Goal: Communication & Community: Answer question/provide support

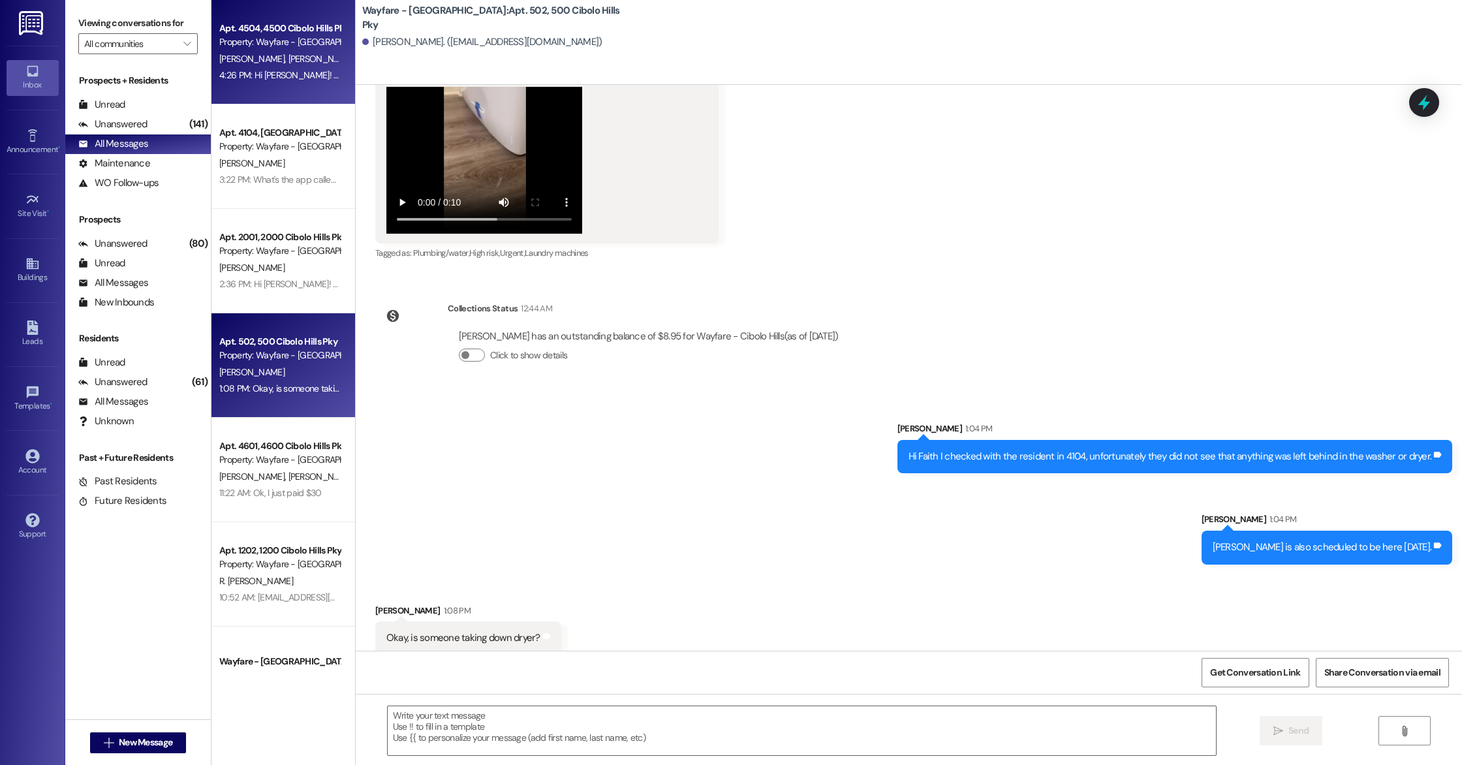
click at [288, 54] on span "[PERSON_NAME]" at bounding box center [320, 59] width 65 height 12
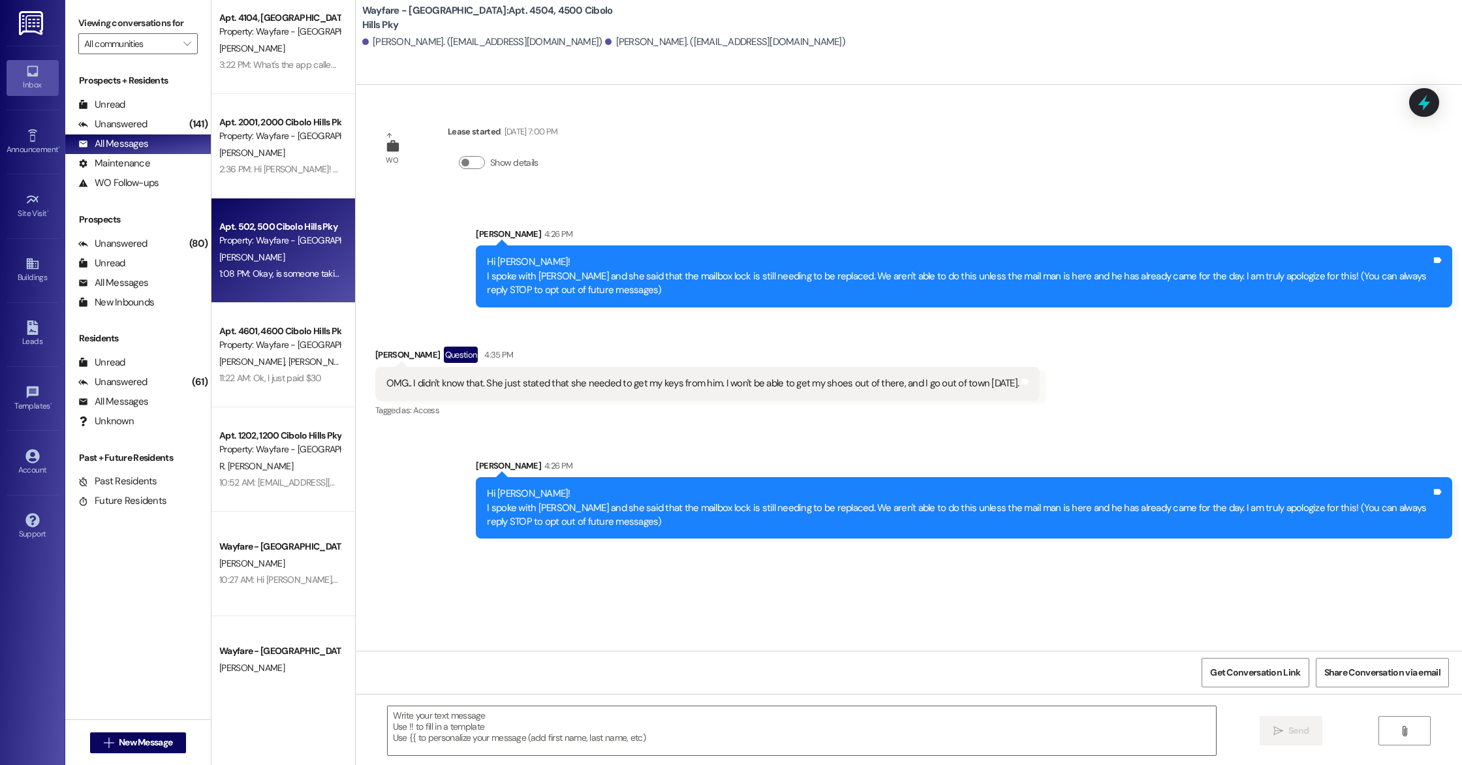
scroll to position [144, 0]
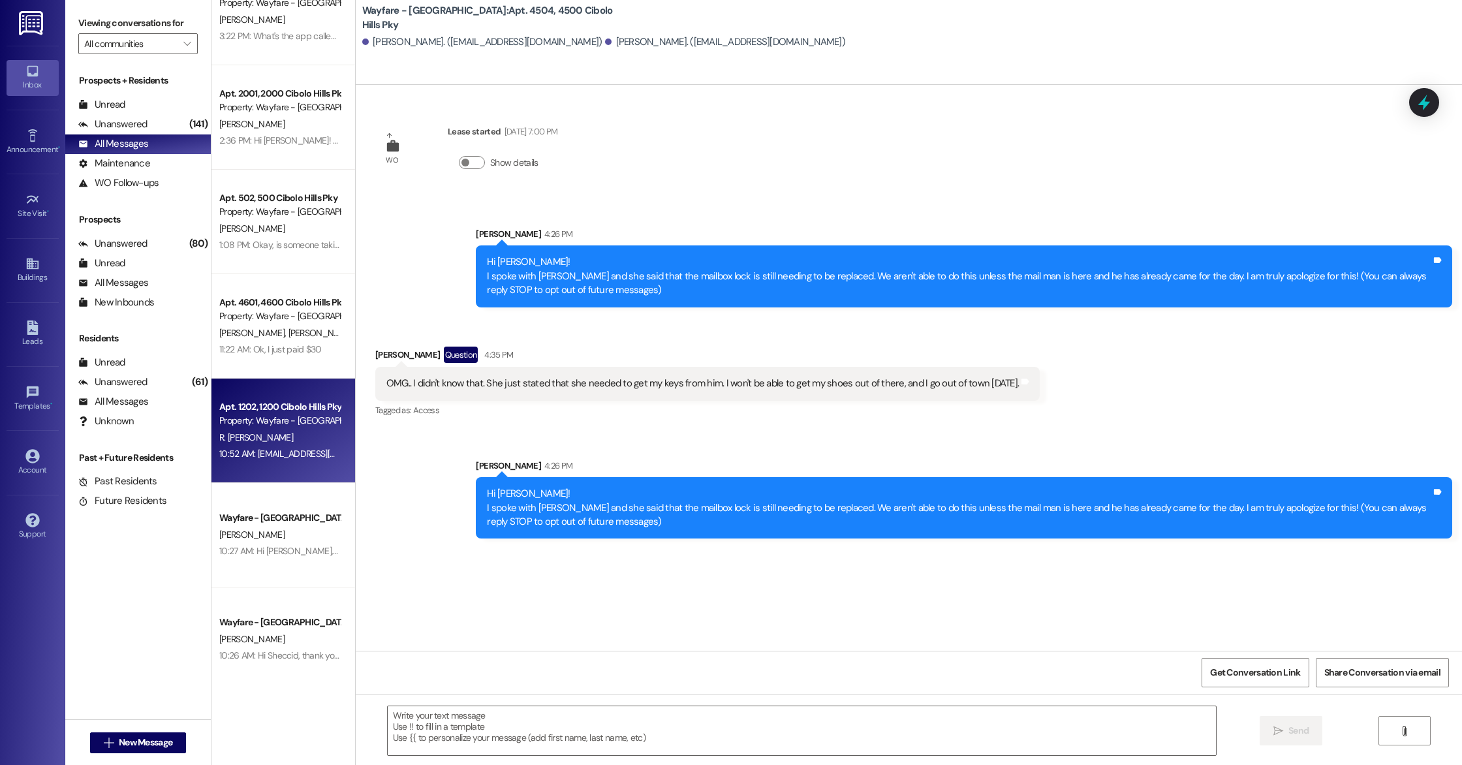
click at [283, 396] on div "Apt. 1202, 1200 Cibolo Hills Pky Property: Wayfare - [GEOGRAPHIC_DATA][PERSON_N…" at bounding box center [284, 431] width 144 height 104
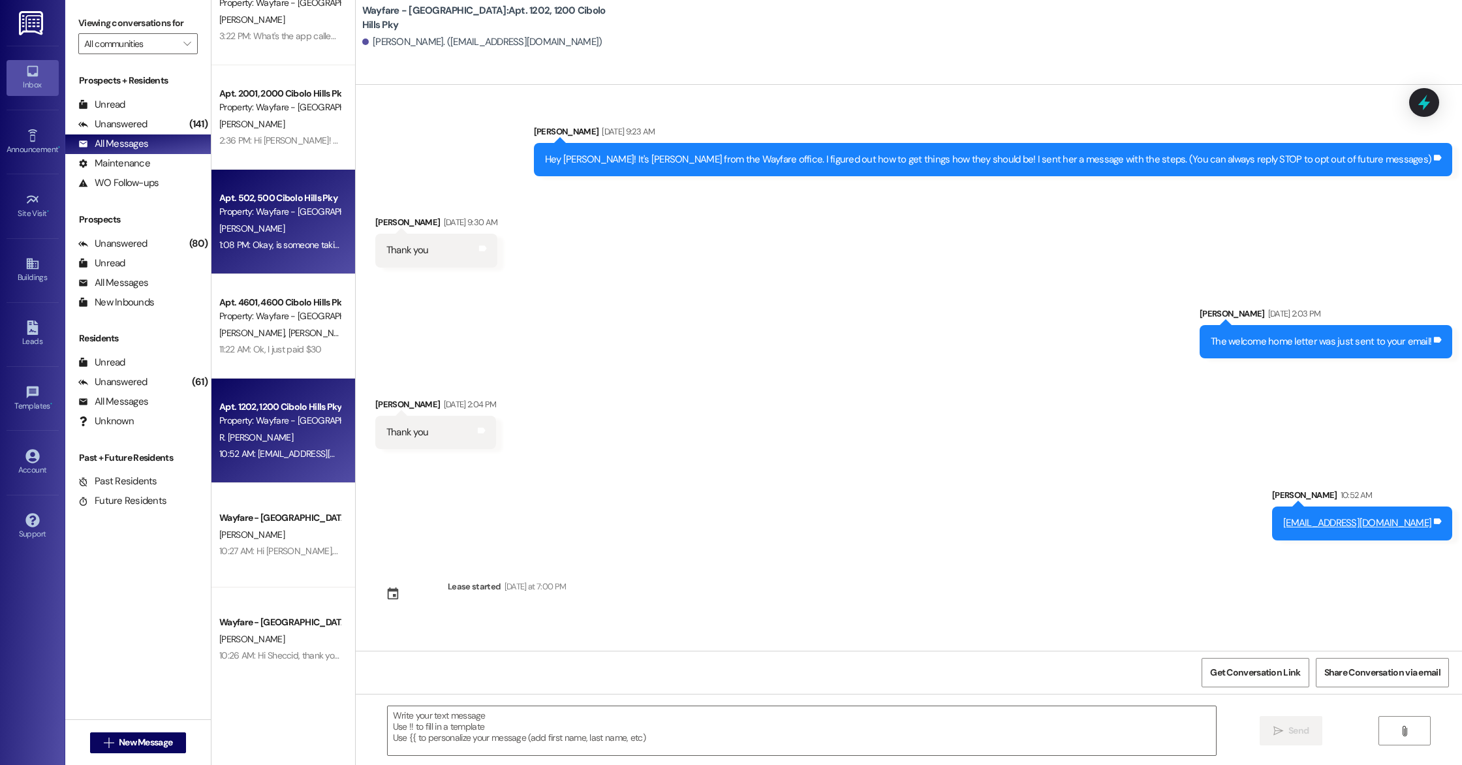
click at [288, 272] on div "Apt. 502, 500 Cibolo Hills Pky Property: Wayfare - [GEOGRAPHIC_DATA] [PERSON_NA…" at bounding box center [284, 222] width 144 height 104
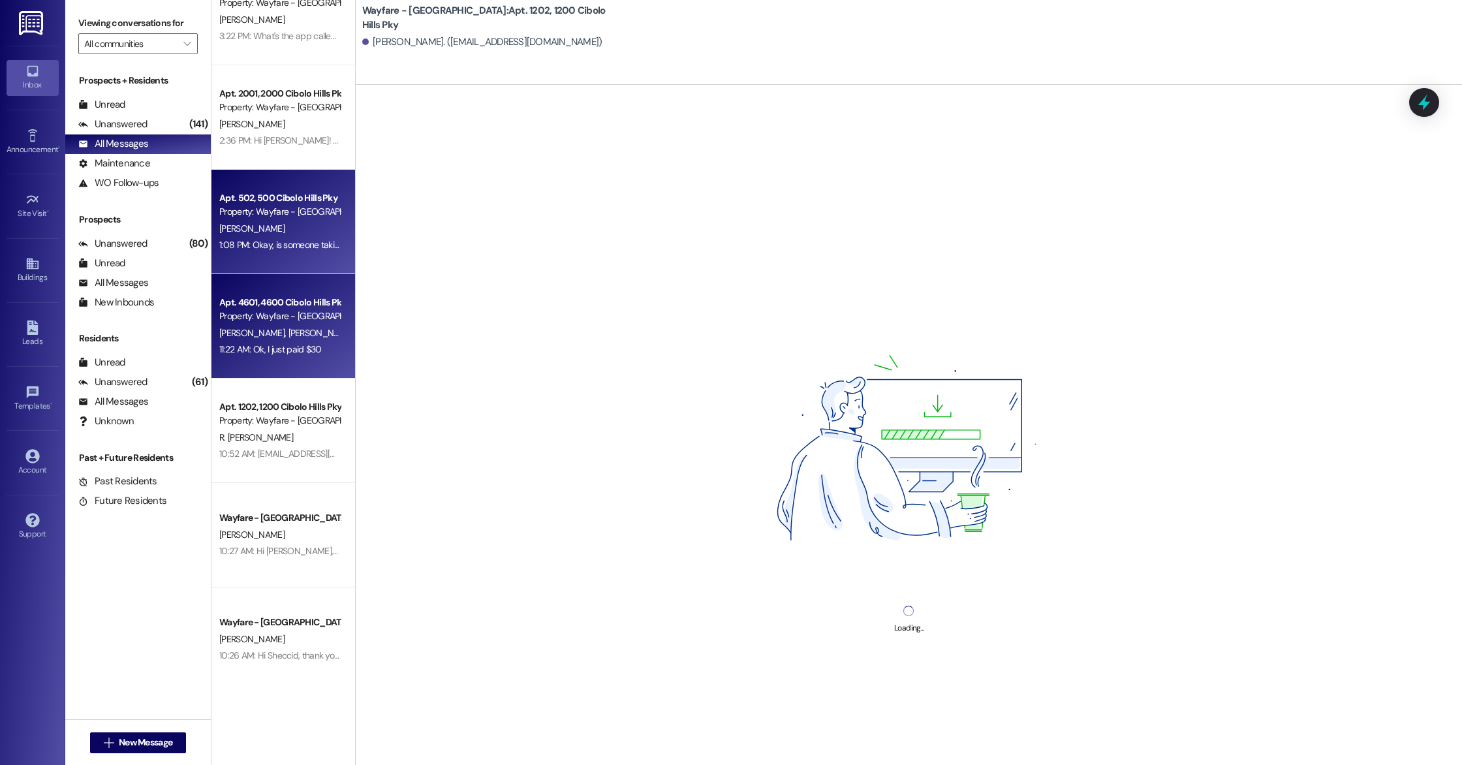
click at [282, 289] on div "Apt. 4601, [GEOGRAPHIC_DATA] Pky Property: Wayfare - [GEOGRAPHIC_DATA] [PERSON_…" at bounding box center [284, 326] width 144 height 104
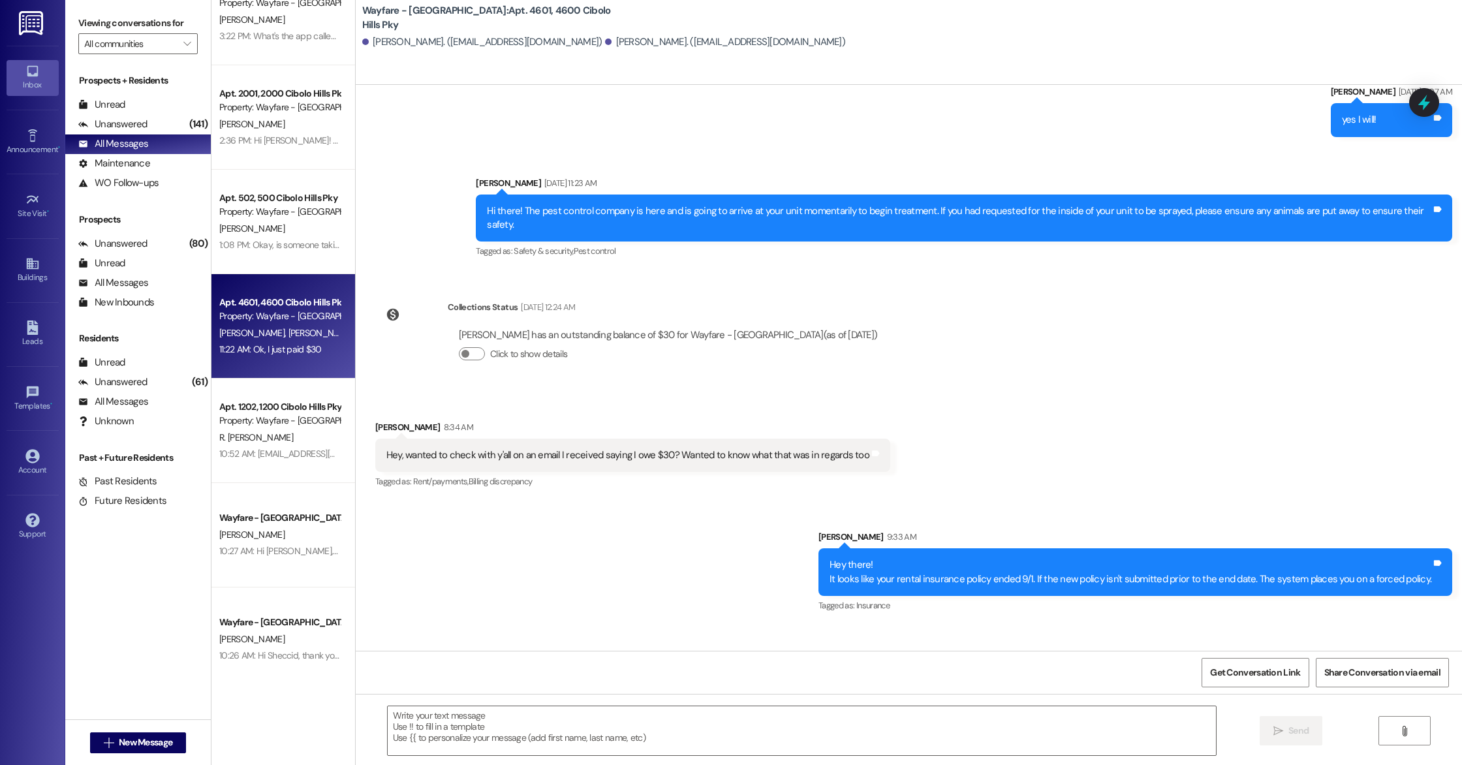
scroll to position [23320, 0]
click at [268, 39] on div "3:22 PM: What's the app called? 3:22 PM: What's the app called?" at bounding box center [279, 36] width 121 height 12
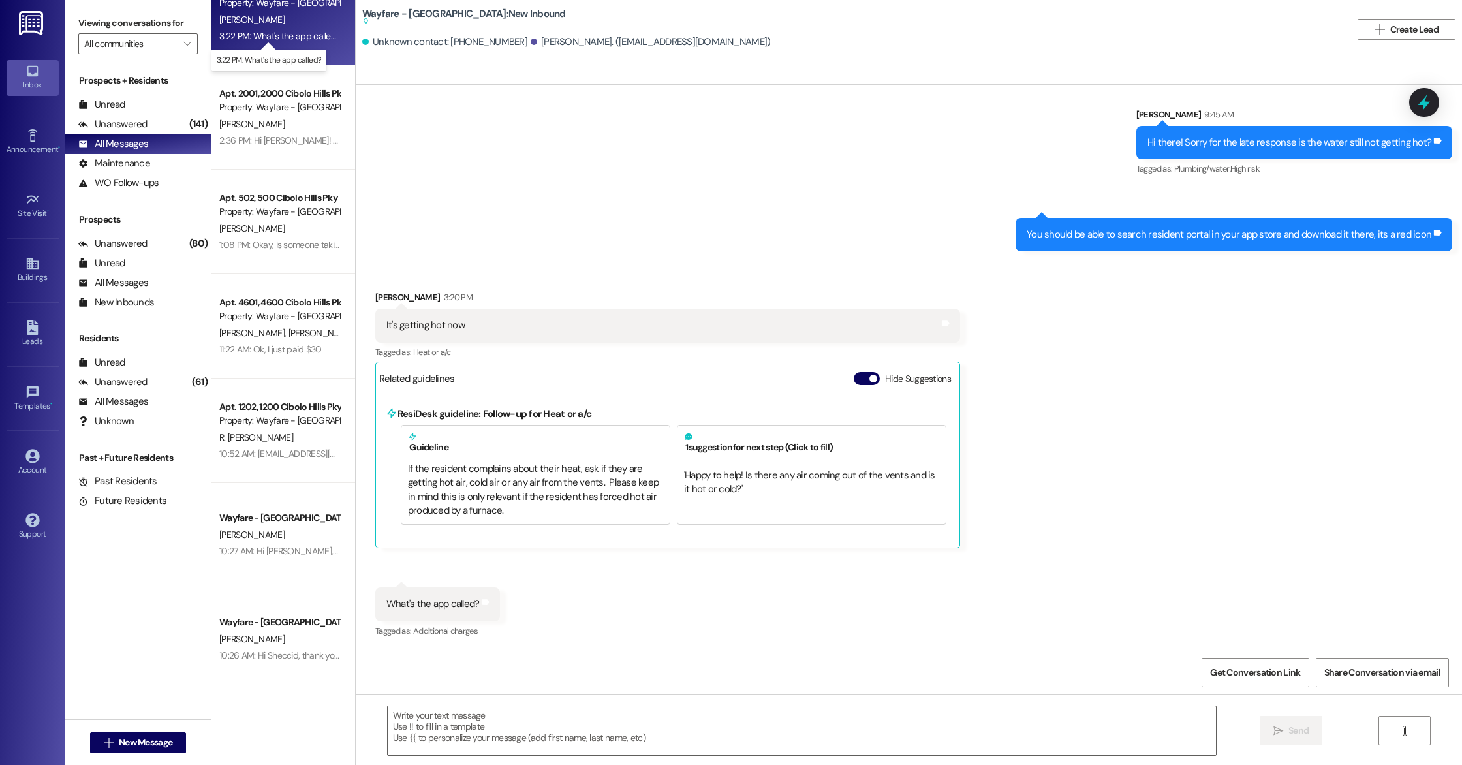
scroll to position [4480, 0]
click at [1075, 404] on div "Received via SMS [PERSON_NAME] 3:20 PM It's getting hot now Tags and notes Tagg…" at bounding box center [909, 455] width 1107 height 389
click at [549, 702] on div " Send " at bounding box center [909, 743] width 1107 height 98
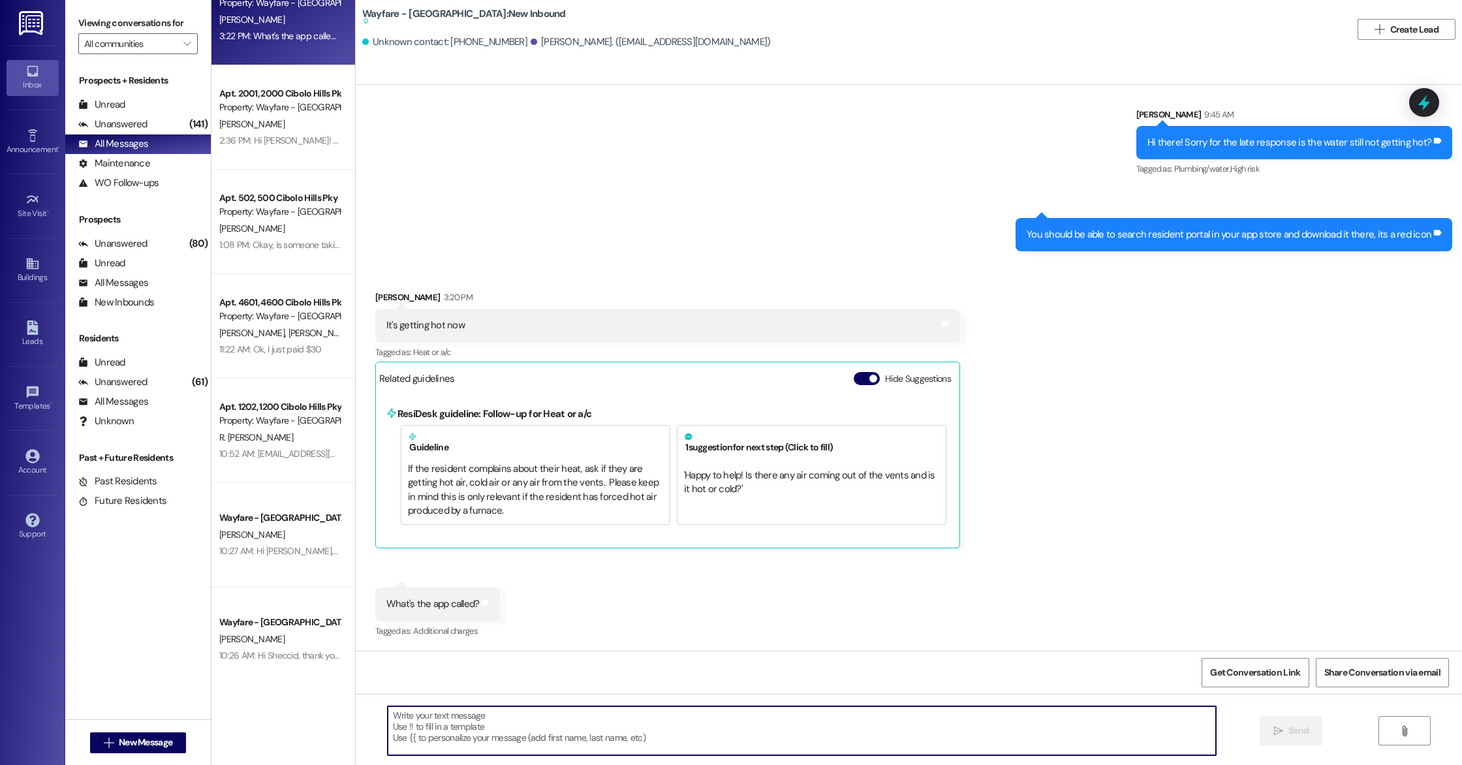
click at [546, 718] on textarea at bounding box center [802, 730] width 828 height 49
type textarea "Its called resident portal"
click at [1301, 734] on span "Send" at bounding box center [1299, 731] width 20 height 14
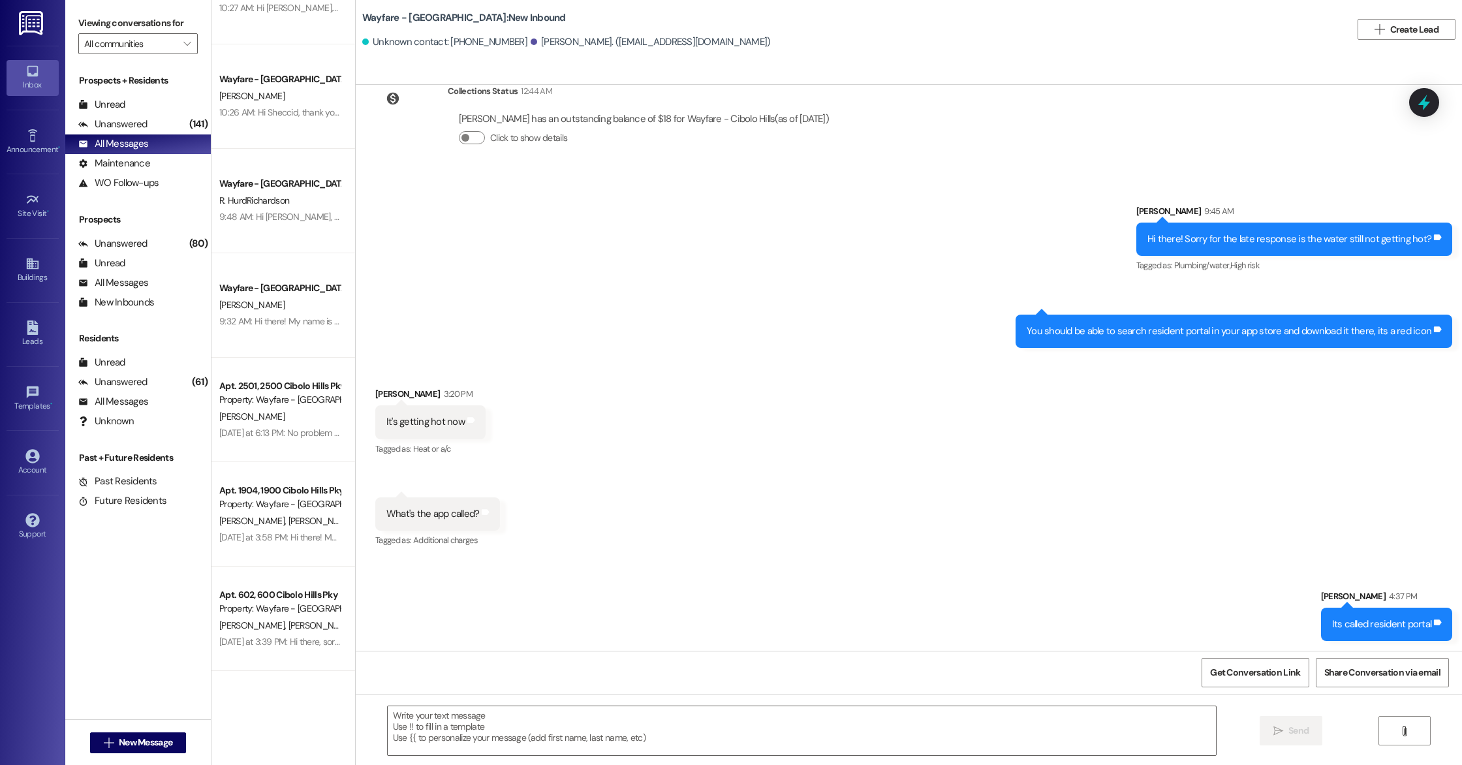
scroll to position [736, 0]
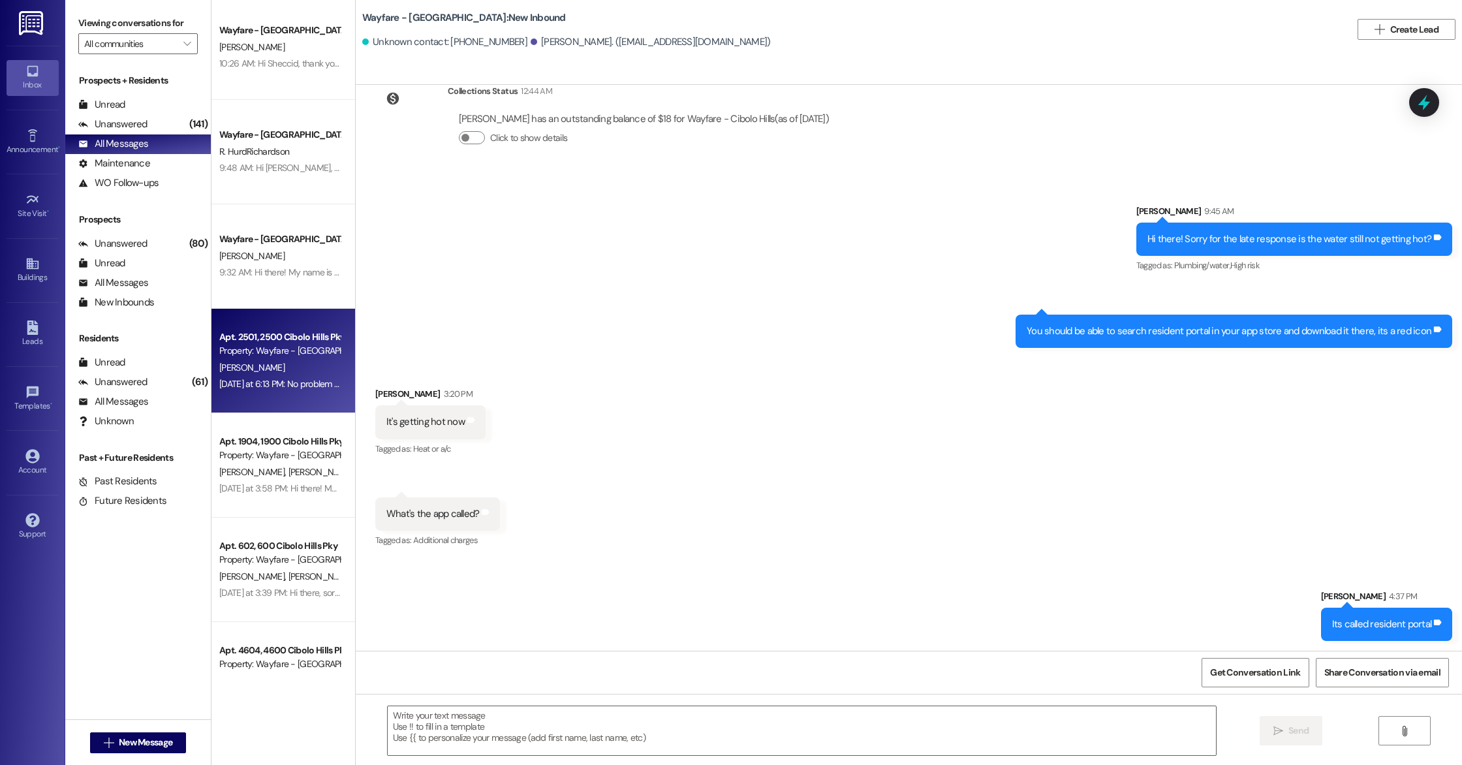
click at [238, 350] on div "Property: Wayfare - [GEOGRAPHIC_DATA]" at bounding box center [279, 351] width 121 height 14
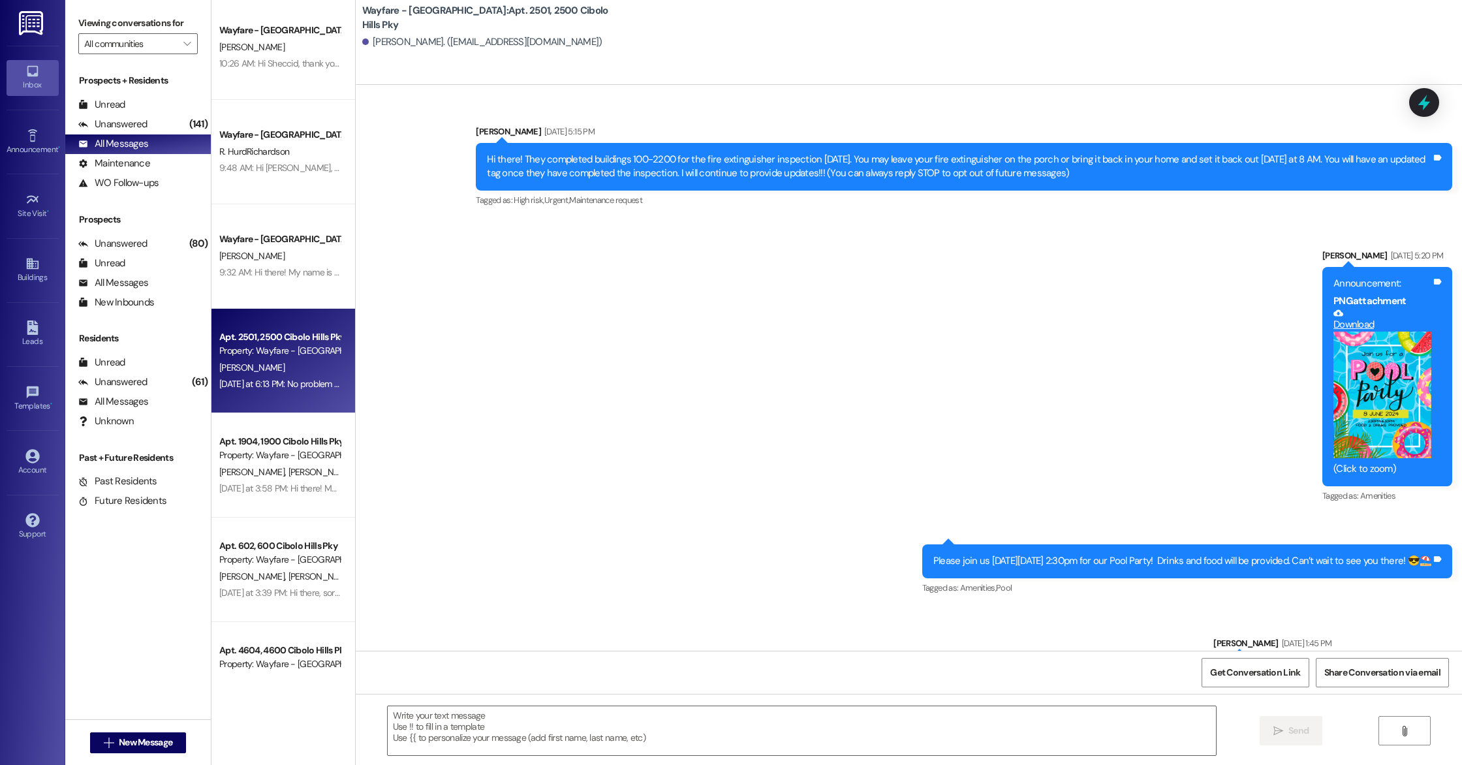
scroll to position [29788, 0]
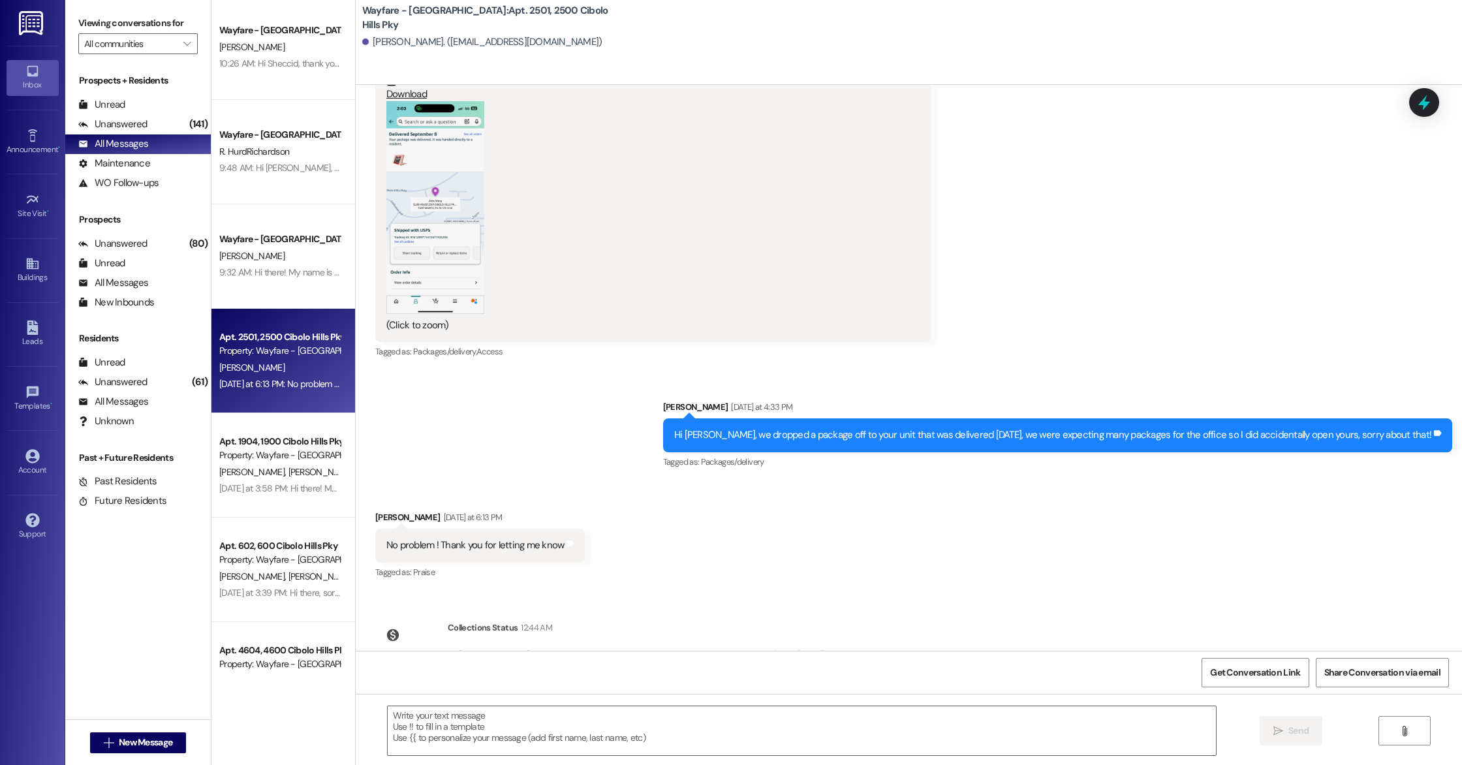
click at [423, 371] on div "Sent via SMS [PERSON_NAME] [DATE] at 4:33 PM Hi [PERSON_NAME], we dropped a pac…" at bounding box center [909, 426] width 1107 height 110
click at [433, 163] on button "Zoom image" at bounding box center [435, 207] width 98 height 213
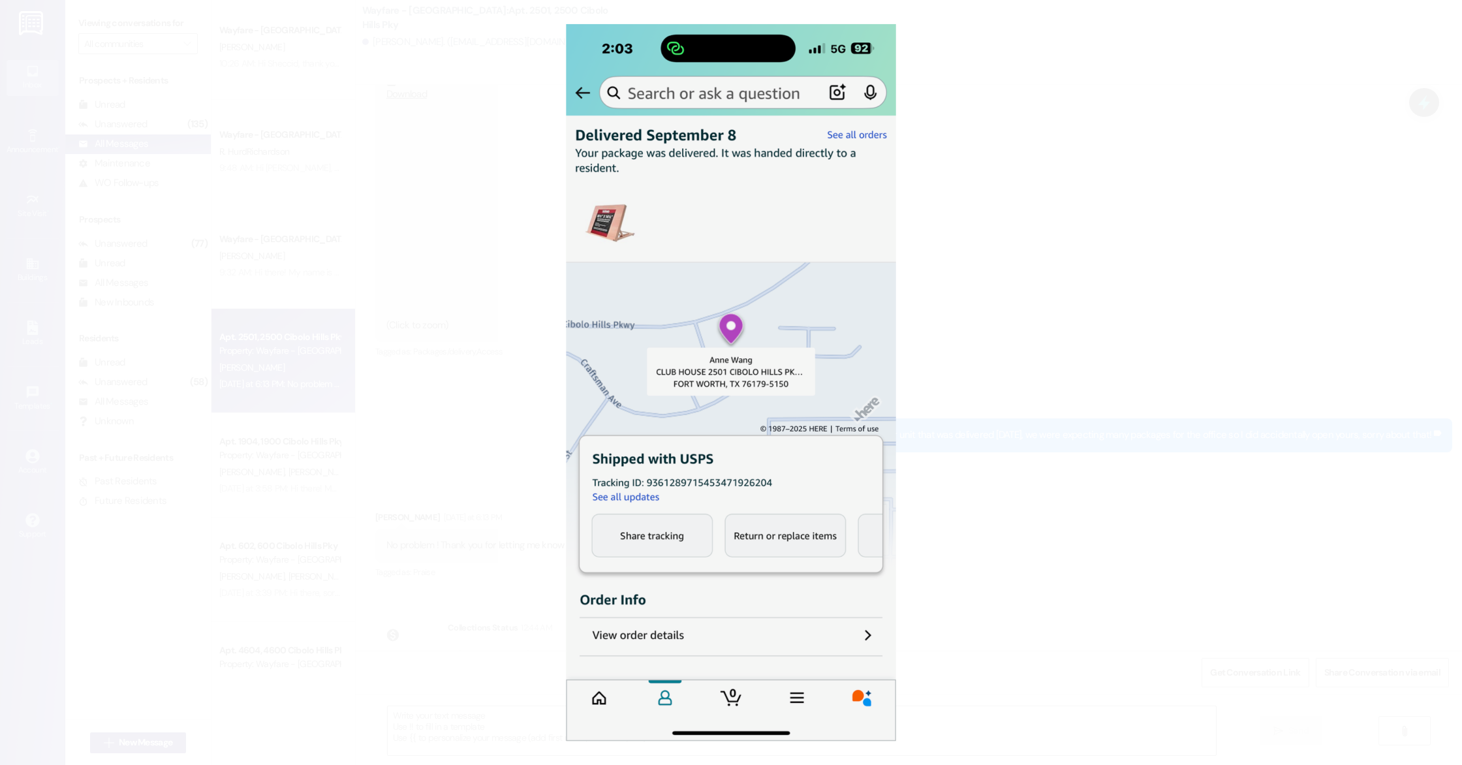
click at [1056, 282] on button "Unzoom image" at bounding box center [731, 382] width 1462 height 765
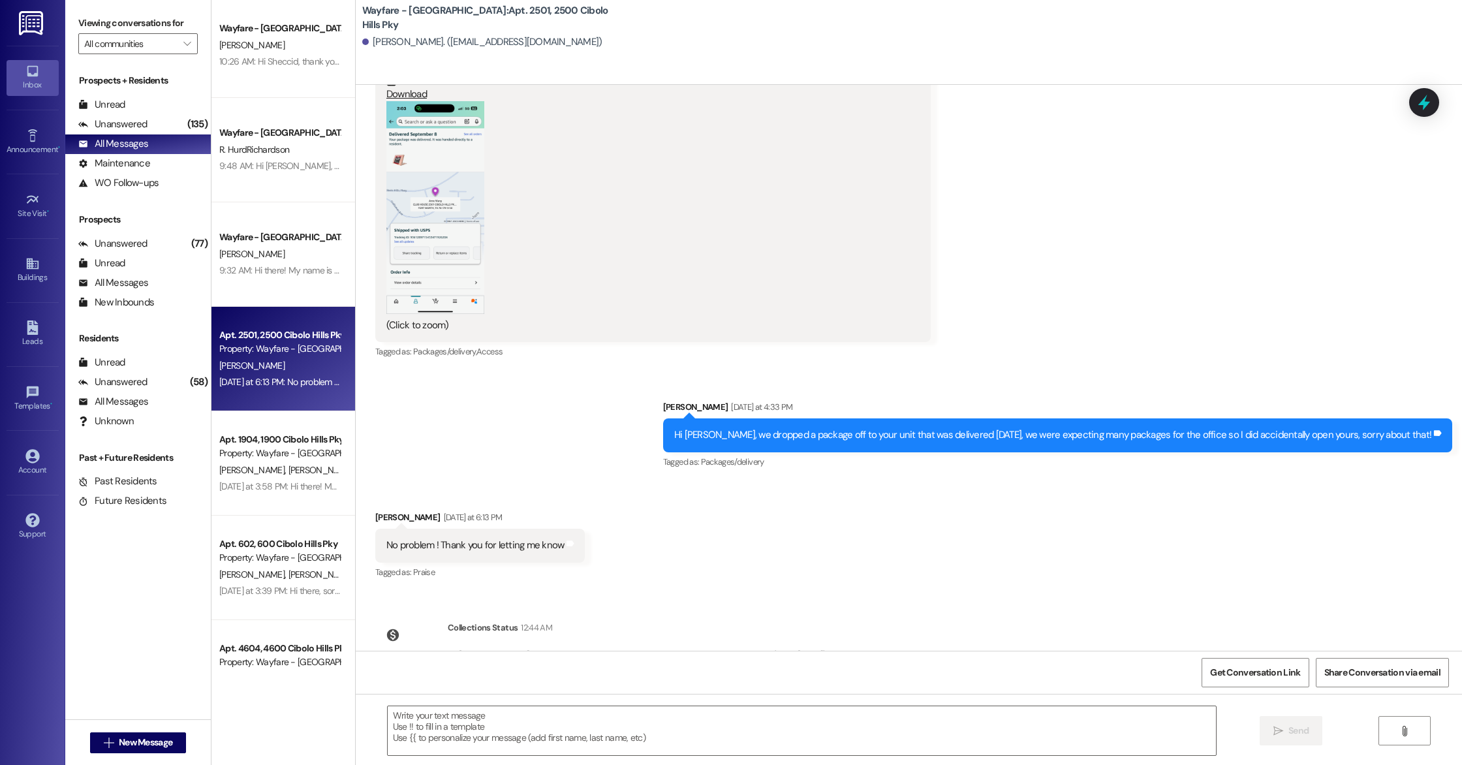
scroll to position [729, 0]
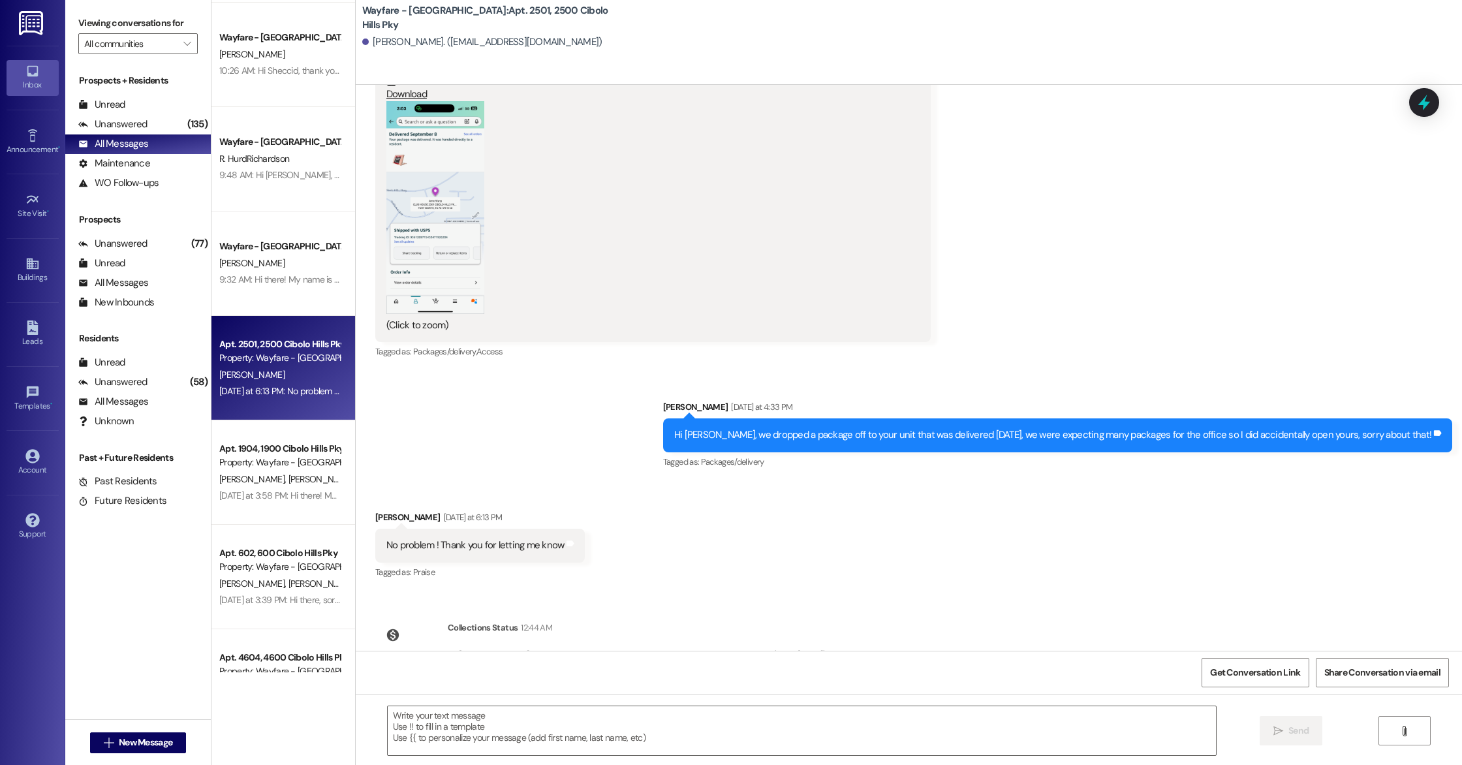
click at [259, 79] on div "Apt. 1202, 1200 Cibolo Hills Pky Property: Wayfare - [GEOGRAPHIC_DATA][PERSON_N…" at bounding box center [284, 336] width 144 height 672
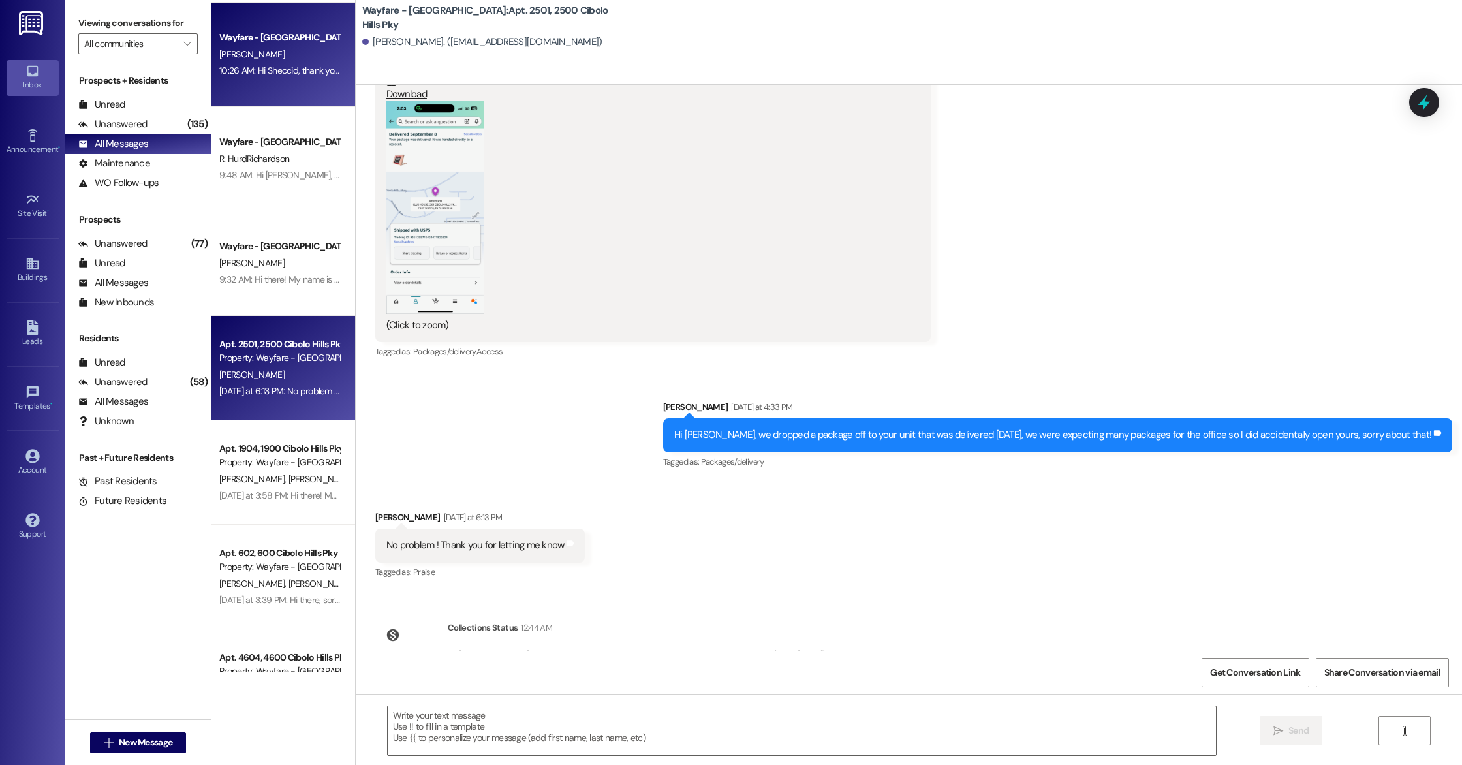
click at [272, 66] on div "10:26 AM: Hi Sheccid, thank you again for touring Wayfare Cibolo Hills! If you’…" at bounding box center [731, 71] width 1024 height 12
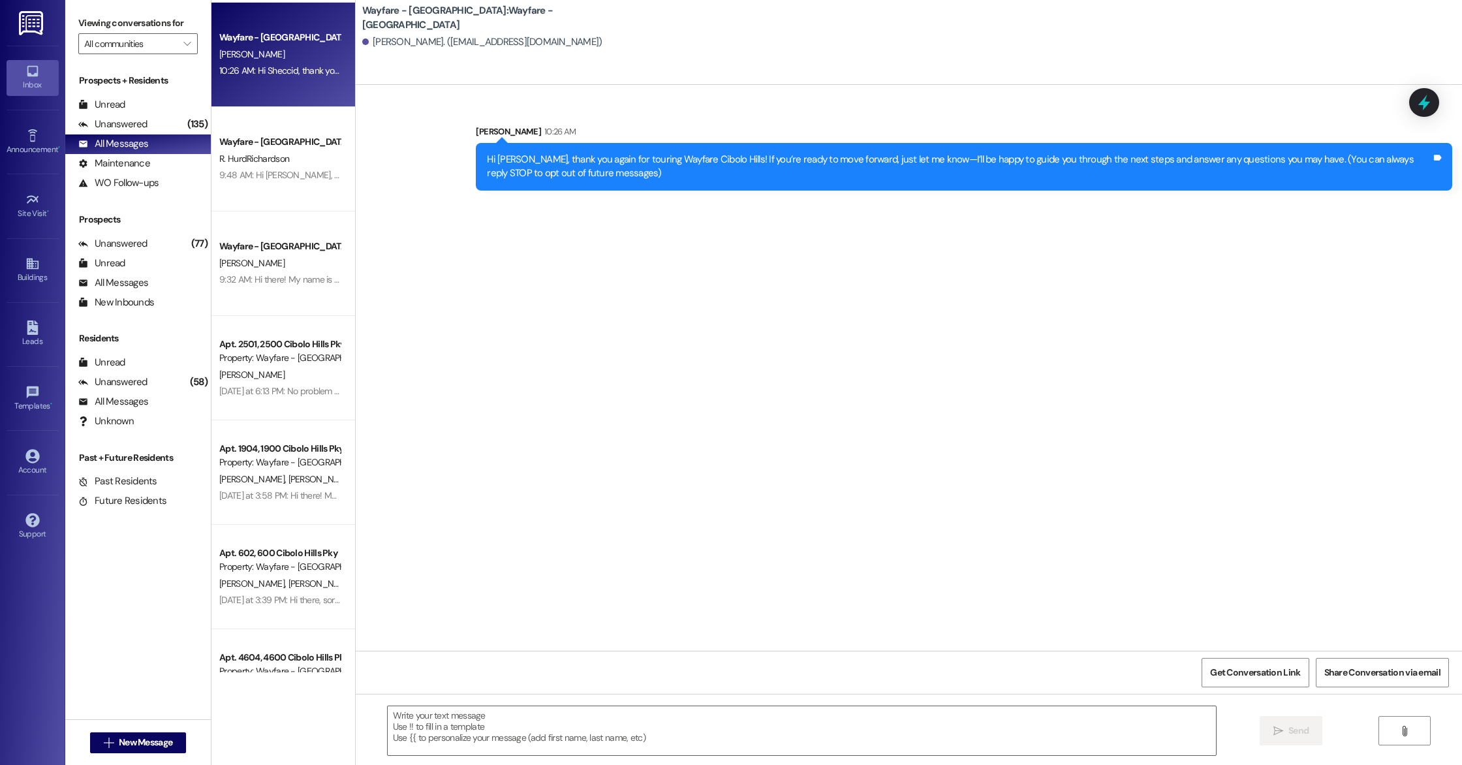
scroll to position [0, 0]
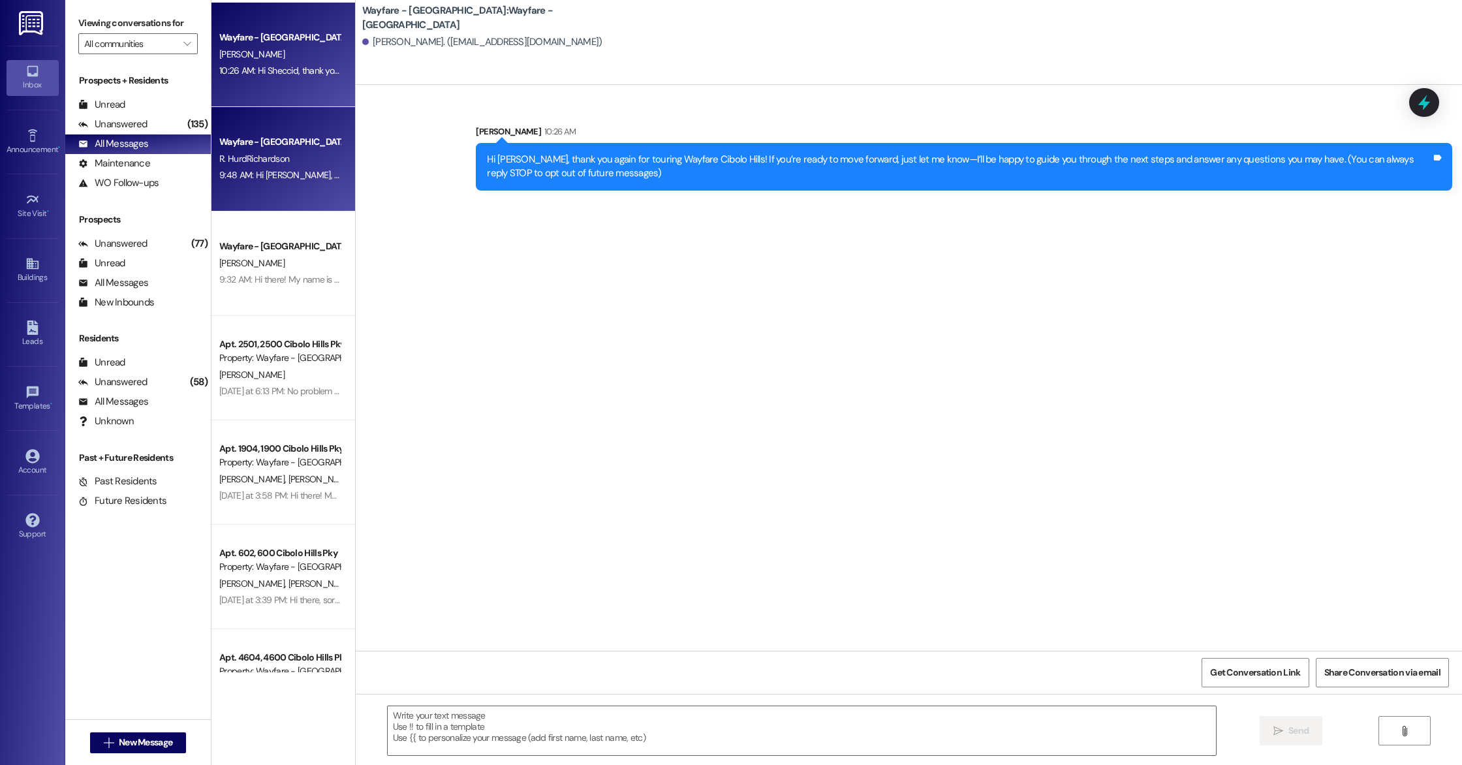
click at [253, 155] on span "R. HurdRichardson" at bounding box center [254, 159] width 70 height 12
